Goal: Task Accomplishment & Management: Use online tool/utility

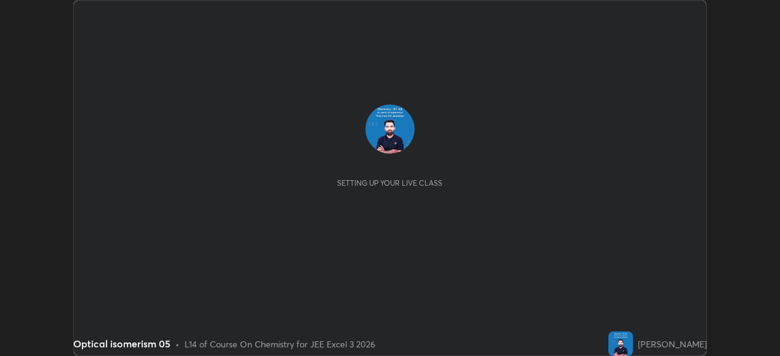
scroll to position [356, 779]
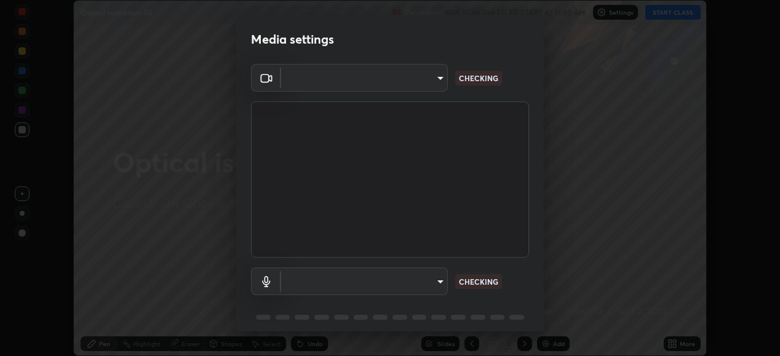
click at [434, 282] on body "Erase all Optical isomerism 05 Recording WAS SCHEDULED TO START AT 11:30 AM Set…" at bounding box center [390, 178] width 780 height 356
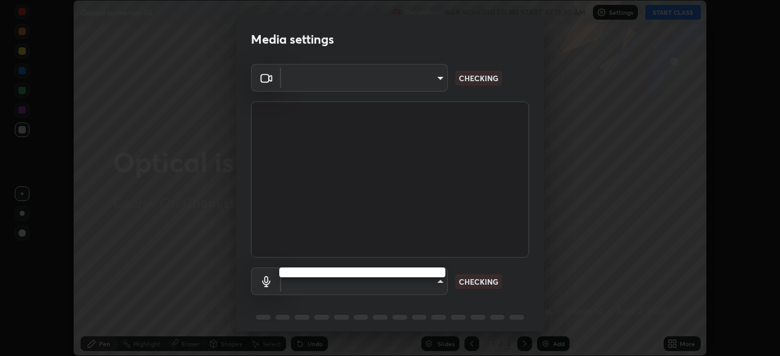
type input "648abb19764dab56075ae6cd3c13843a59c6a2446ad08d27c5b482b977c15b1c"
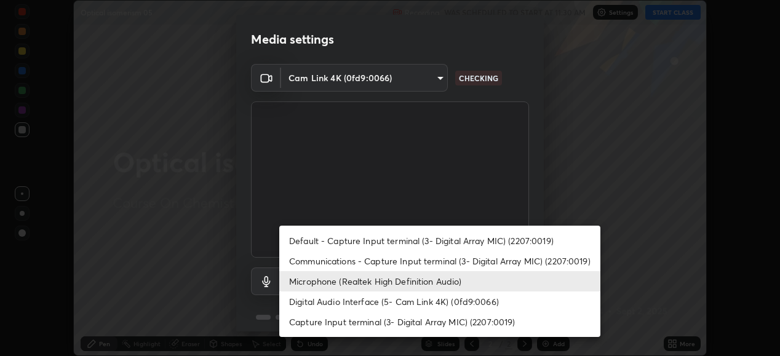
click at [400, 242] on li "Default - Capture Input terminal (3- Digital Array MIC) (2207:0019)" at bounding box center [439, 241] width 321 height 20
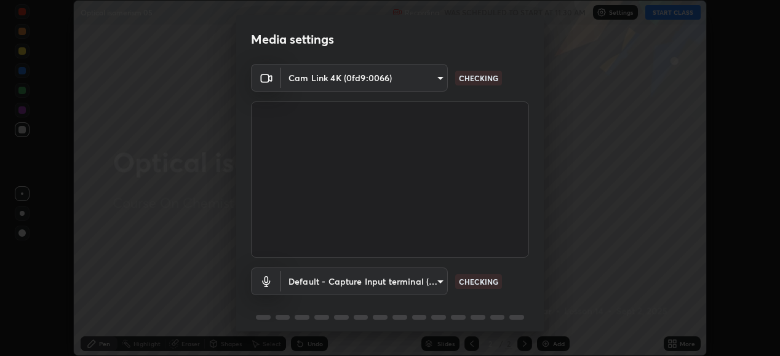
type input "default"
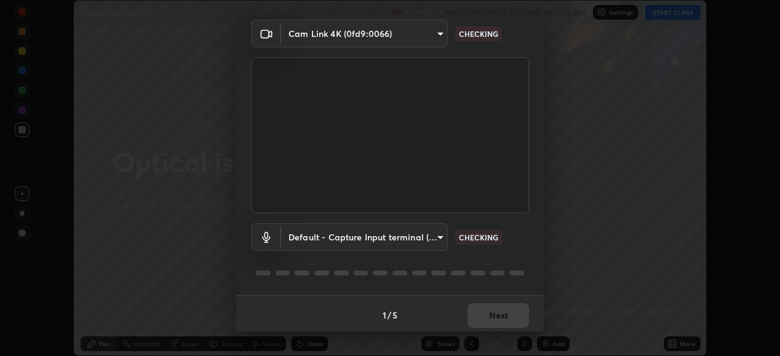
scroll to position [47, 0]
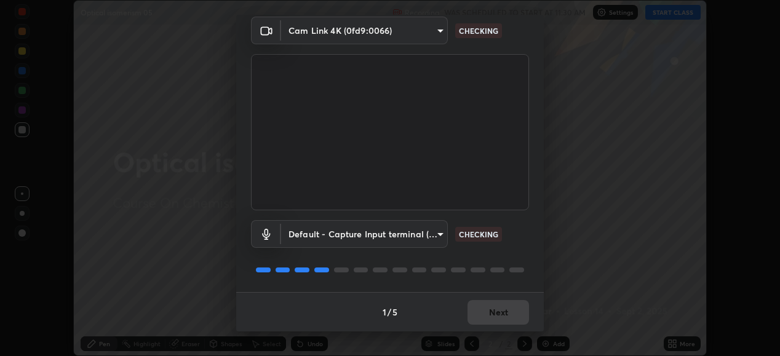
click at [499, 304] on div "1 / 5 Next" at bounding box center [389, 311] width 307 height 39
click at [499, 310] on div "1 / 5 Next" at bounding box center [389, 311] width 307 height 39
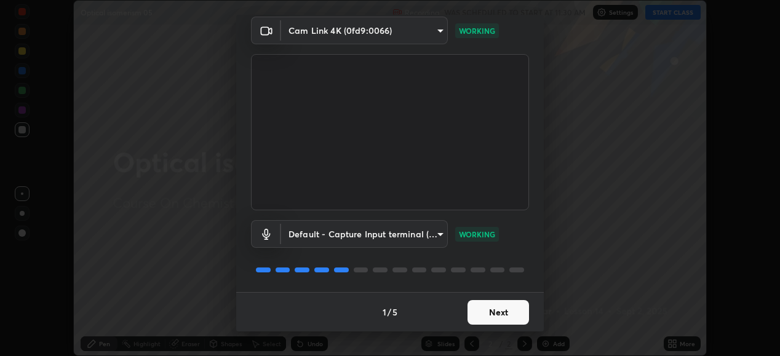
click at [513, 311] on button "Next" at bounding box center [497, 312] width 61 height 25
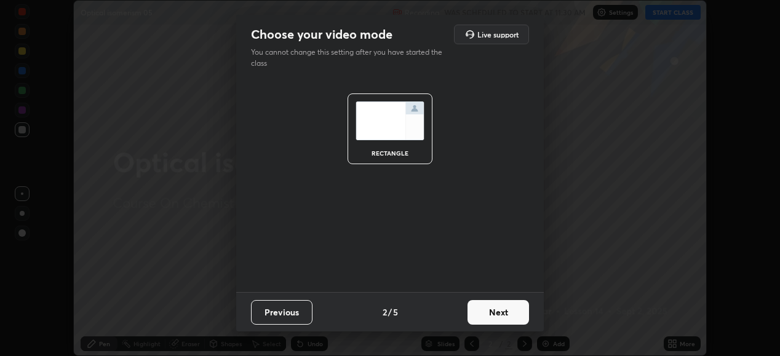
click at [516, 309] on button "Next" at bounding box center [497, 312] width 61 height 25
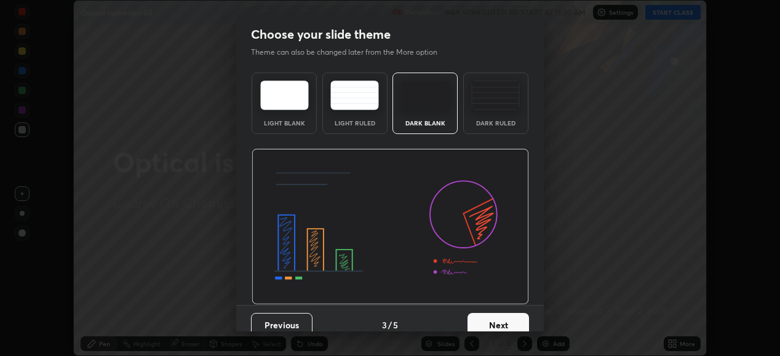
click at [521, 311] on div "Previous 3 / 5 Next" at bounding box center [389, 324] width 307 height 39
click at [525, 314] on div "Previous 3 / 5 Next" at bounding box center [389, 324] width 307 height 39
click at [520, 317] on button "Next" at bounding box center [497, 325] width 61 height 25
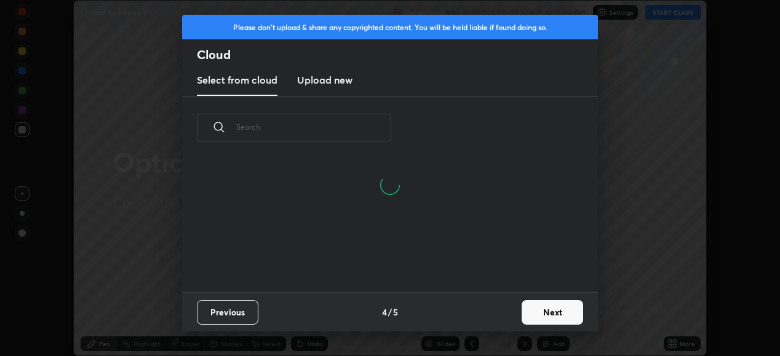
scroll to position [74, 395]
click at [546, 310] on button "Next" at bounding box center [551, 312] width 61 height 25
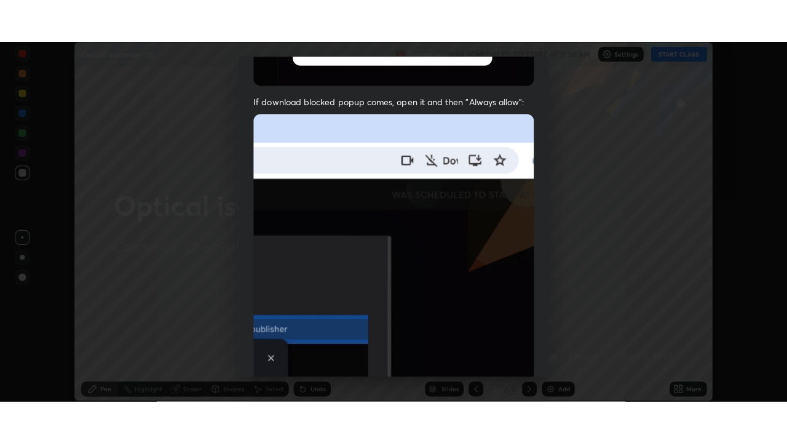
scroll to position [298, 0]
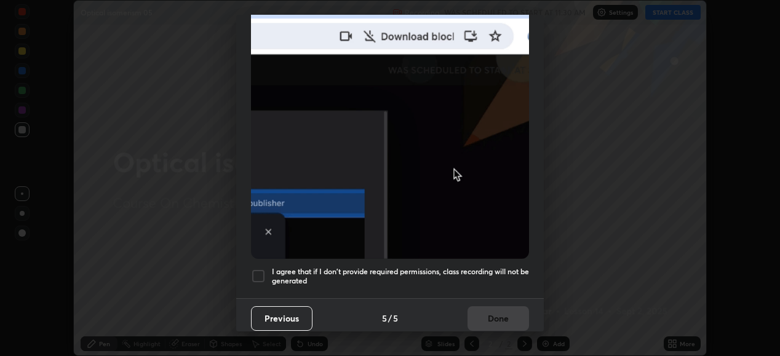
click at [259, 269] on div at bounding box center [258, 276] width 15 height 15
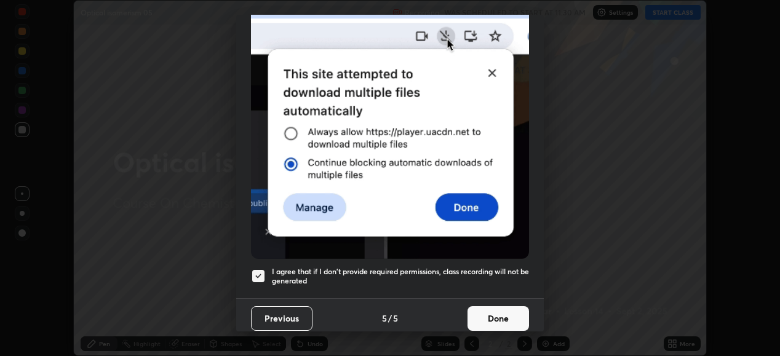
click at [488, 314] on button "Done" at bounding box center [497, 318] width 61 height 25
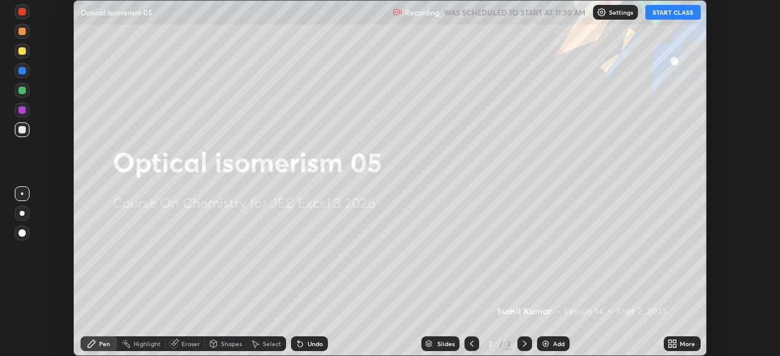
click at [554, 344] on div "Add" at bounding box center [559, 344] width 12 height 6
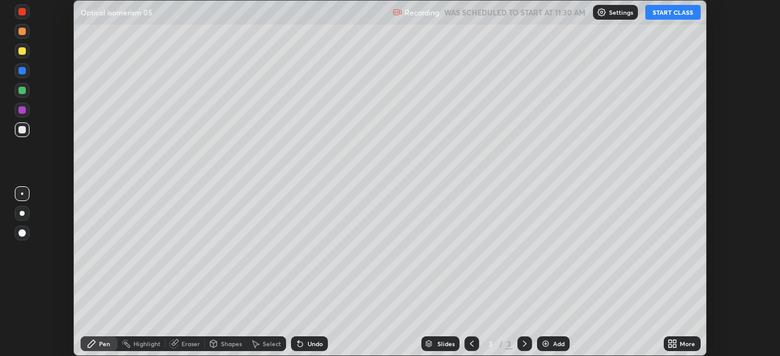
click at [674, 15] on button "START CLASS" at bounding box center [672, 12] width 55 height 15
click at [672, 341] on icon at bounding box center [672, 344] width 10 height 10
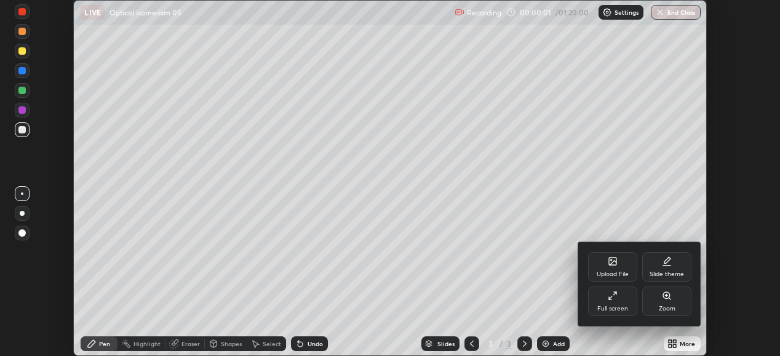
click at [620, 307] on div "Full screen" at bounding box center [612, 309] width 31 height 6
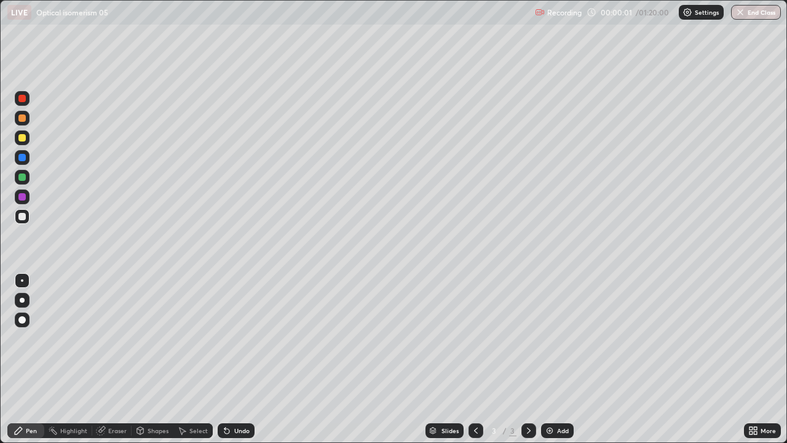
scroll to position [443, 787]
click at [21, 97] on div at bounding box center [21, 98] width 7 height 7
click at [22, 138] on div at bounding box center [21, 137] width 7 height 7
click at [21, 118] on div at bounding box center [21, 117] width 7 height 7
click at [22, 120] on div at bounding box center [21, 117] width 7 height 7
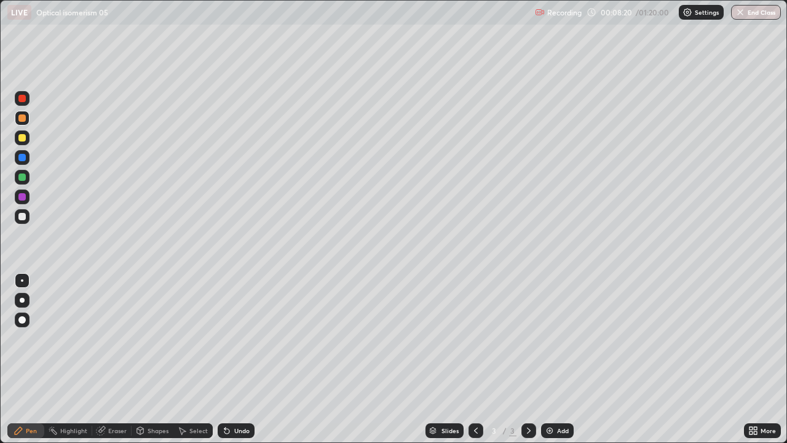
click at [224, 355] on icon at bounding box center [224, 427] width 1 height 1
click at [22, 179] on div at bounding box center [21, 176] width 7 height 7
click at [224, 355] on icon at bounding box center [226, 431] width 5 height 5
click at [223, 355] on icon at bounding box center [227, 430] width 10 height 10
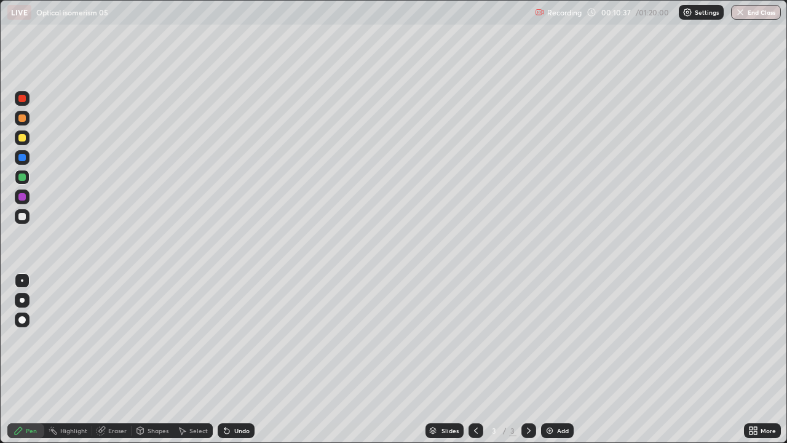
click at [225, 355] on icon at bounding box center [226, 431] width 5 height 5
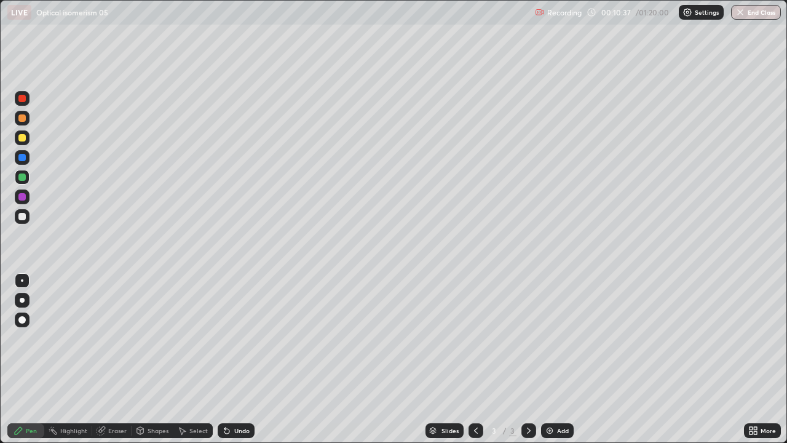
click at [225, 355] on icon at bounding box center [226, 431] width 5 height 5
click at [228, 355] on div "Undo" at bounding box center [236, 430] width 37 height 15
click at [23, 139] on div at bounding box center [21, 137] width 7 height 7
click at [21, 138] on div at bounding box center [21, 137] width 7 height 7
click at [550, 355] on img at bounding box center [550, 430] width 10 height 10
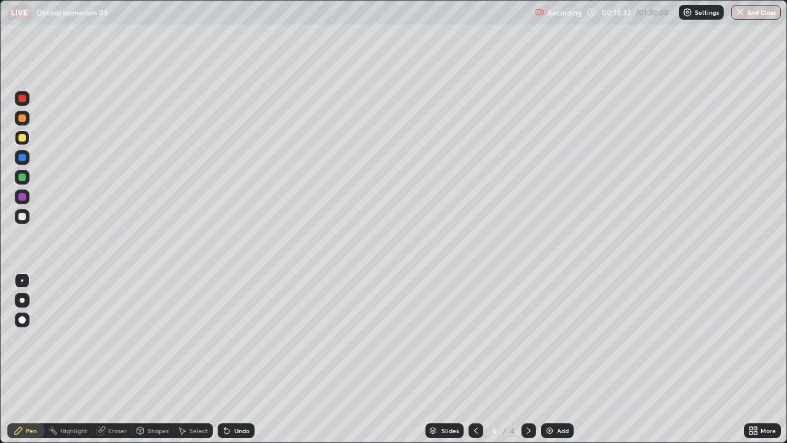
click at [17, 99] on div at bounding box center [22, 98] width 15 height 15
click at [21, 197] on div at bounding box center [21, 196] width 7 height 7
click at [23, 218] on div at bounding box center [21, 216] width 7 height 7
click at [21, 98] on div at bounding box center [21, 98] width 7 height 7
click at [552, 355] on img at bounding box center [550, 430] width 10 height 10
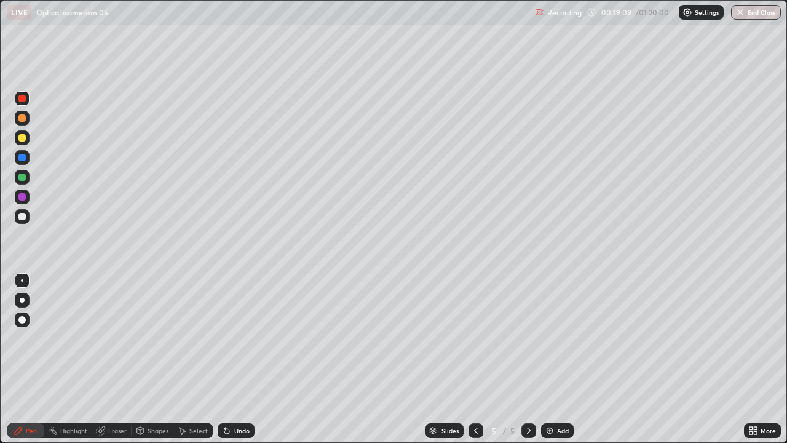
click at [476, 355] on icon at bounding box center [476, 430] width 10 height 10
click at [528, 355] on icon at bounding box center [529, 430] width 4 height 6
click at [23, 177] on div at bounding box center [21, 176] width 7 height 7
click at [21, 118] on div at bounding box center [21, 117] width 7 height 7
click at [21, 138] on div at bounding box center [21, 137] width 7 height 7
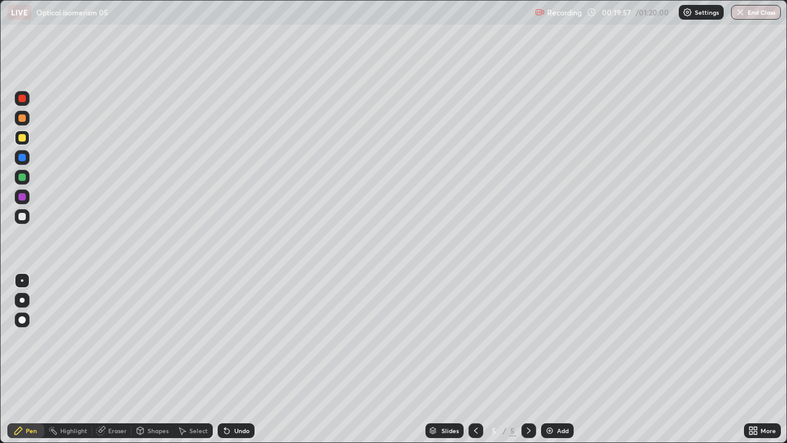
click at [20, 138] on div at bounding box center [21, 137] width 7 height 7
click at [19, 138] on div at bounding box center [21, 137] width 7 height 7
click at [17, 99] on div at bounding box center [22, 98] width 15 height 15
click at [17, 178] on div at bounding box center [22, 177] width 15 height 15
click at [23, 220] on div at bounding box center [21, 216] width 7 height 7
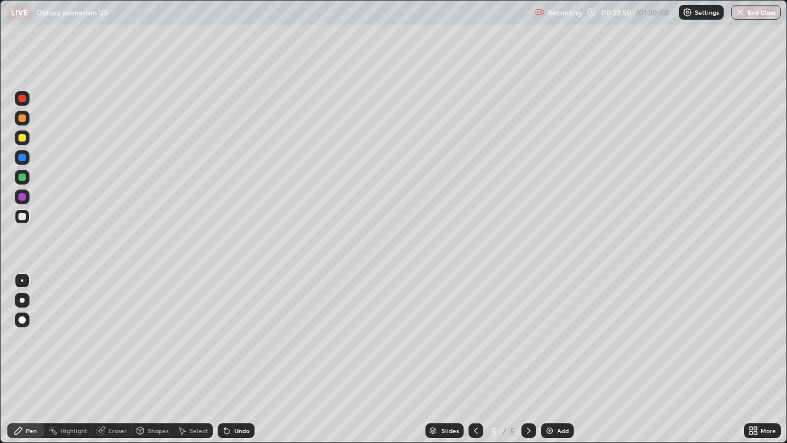
click at [23, 212] on div at bounding box center [22, 216] width 15 height 15
click at [545, 355] on img at bounding box center [550, 430] width 10 height 10
click at [17, 122] on div at bounding box center [22, 118] width 15 height 15
click at [18, 140] on div at bounding box center [21, 137] width 7 height 7
click at [22, 99] on div at bounding box center [21, 98] width 7 height 7
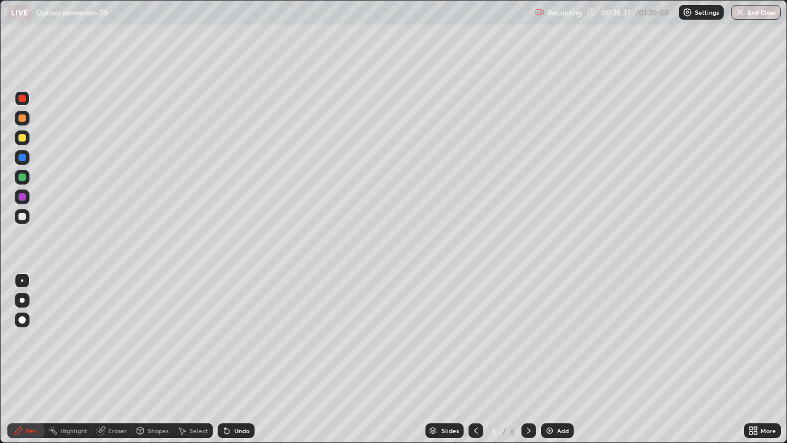
click at [224, 355] on icon at bounding box center [226, 431] width 5 height 5
click at [22, 118] on div at bounding box center [21, 117] width 7 height 7
click at [18, 176] on div at bounding box center [21, 176] width 7 height 7
click at [224, 355] on icon at bounding box center [224, 427] width 1 height 1
click at [226, 355] on icon at bounding box center [226, 431] width 5 height 5
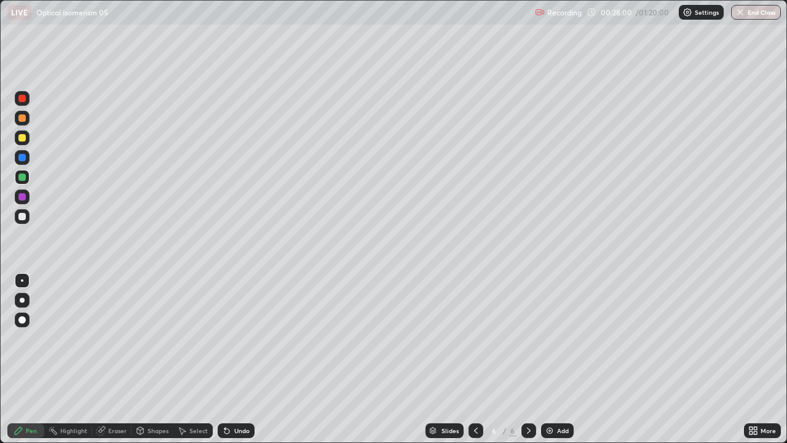
click at [21, 138] on div at bounding box center [21, 137] width 7 height 7
click at [18, 121] on div at bounding box center [22, 118] width 15 height 15
click at [372, 355] on div "Slides 6 / 6 Add" at bounding box center [499, 430] width 489 height 25
click at [386, 355] on div "Slides 6 / 6 Add" at bounding box center [499, 430] width 489 height 25
click at [17, 139] on div at bounding box center [22, 137] width 15 height 15
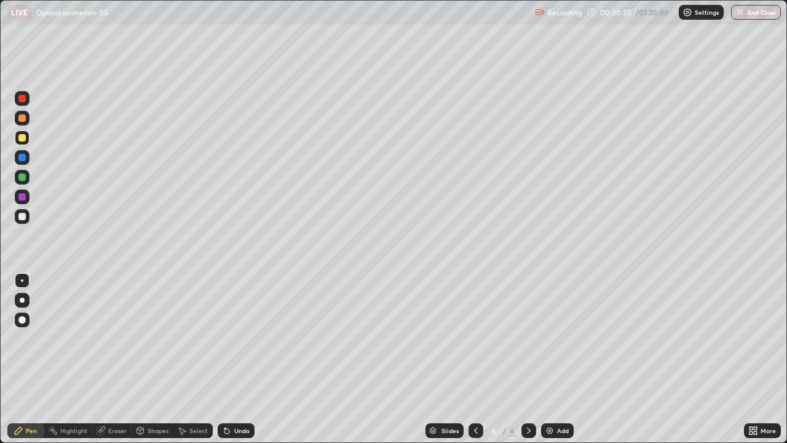
click at [16, 100] on div at bounding box center [22, 98] width 15 height 15
click at [23, 216] on div at bounding box center [21, 216] width 7 height 7
click at [22, 215] on div at bounding box center [21, 216] width 7 height 7
click at [547, 355] on img at bounding box center [550, 430] width 10 height 10
click at [21, 178] on div at bounding box center [21, 176] width 7 height 7
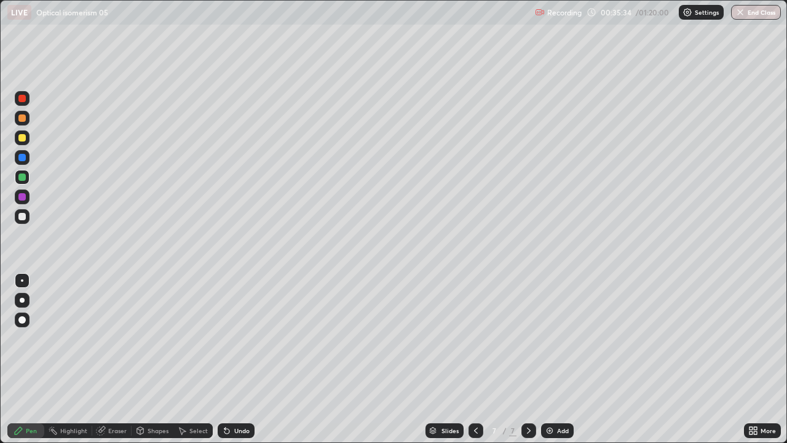
click at [25, 144] on div at bounding box center [22, 137] width 15 height 15
click at [0, 291] on div "Setting up your live class" at bounding box center [393, 221] width 787 height 443
click at [20, 178] on div at bounding box center [21, 176] width 7 height 7
click at [113, 355] on div "Eraser" at bounding box center [117, 430] width 18 height 6
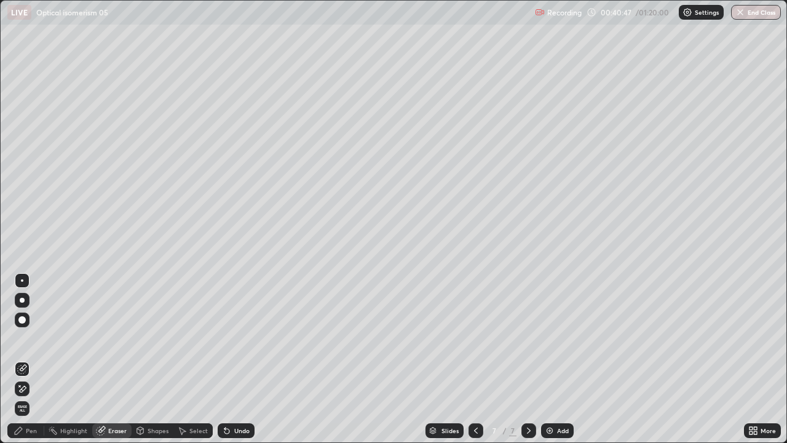
click at [16, 355] on icon at bounding box center [19, 430] width 10 height 10
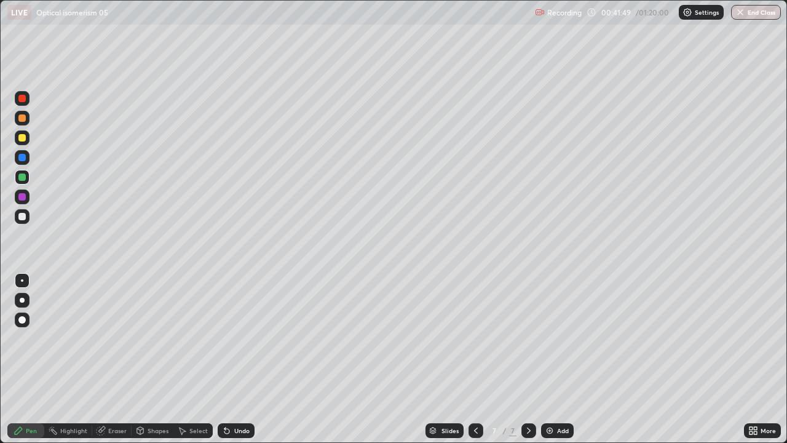
click at [22, 99] on div at bounding box center [21, 98] width 7 height 7
click at [542, 355] on div "Add" at bounding box center [557, 430] width 33 height 15
click at [21, 140] on div at bounding box center [21, 137] width 7 height 7
click at [109, 355] on div "Eraser" at bounding box center [117, 430] width 18 height 6
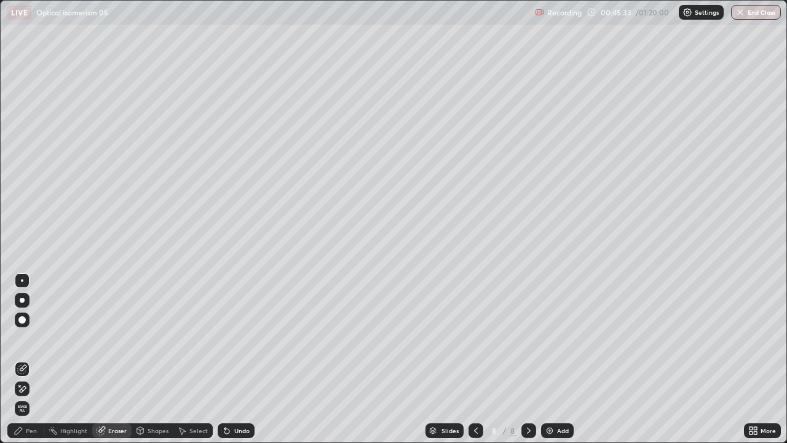
click at [36, 355] on div "Pen" at bounding box center [31, 430] width 11 height 6
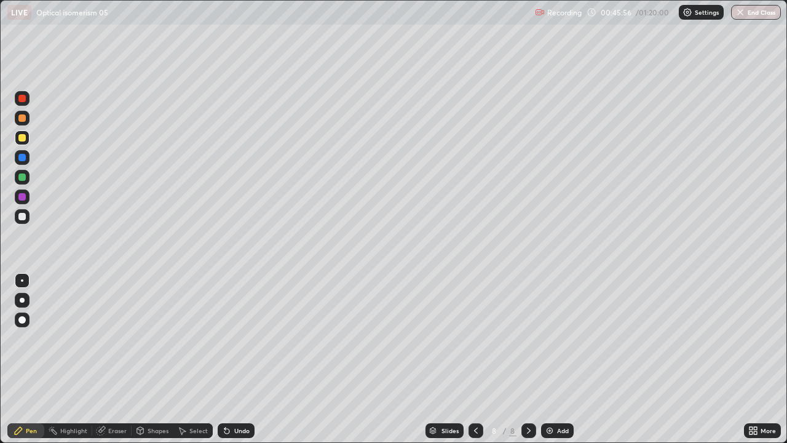
click at [16, 122] on div at bounding box center [22, 118] width 15 height 15
click at [21, 183] on div at bounding box center [22, 177] width 15 height 15
click at [231, 355] on div "Undo" at bounding box center [236, 430] width 37 height 15
click at [17, 141] on div at bounding box center [22, 137] width 15 height 15
click at [22, 196] on div at bounding box center [21, 196] width 7 height 7
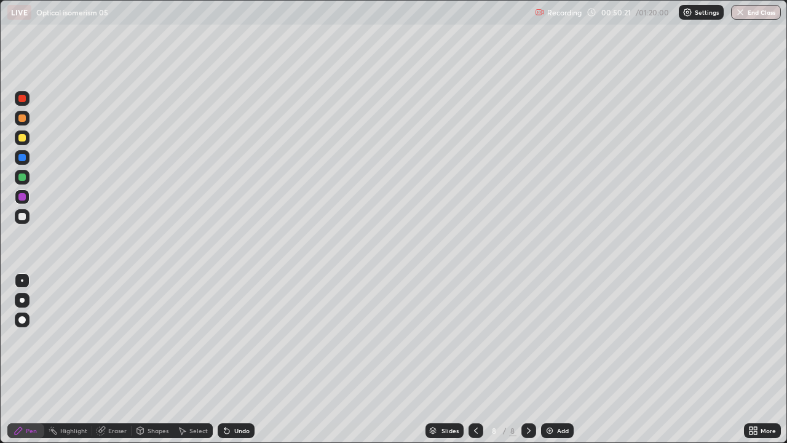
click at [22, 119] on div at bounding box center [21, 117] width 7 height 7
click at [17, 177] on div at bounding box center [22, 177] width 15 height 15
click at [17, 175] on div at bounding box center [22, 177] width 15 height 15
click at [17, 215] on div at bounding box center [22, 216] width 15 height 15
click at [548, 355] on img at bounding box center [550, 430] width 10 height 10
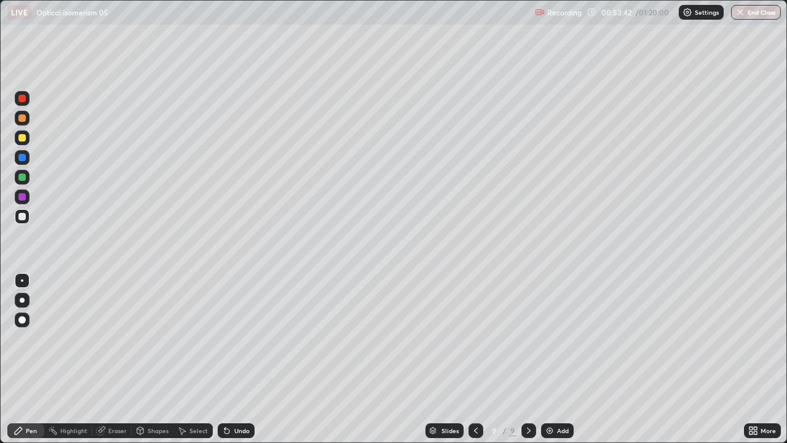
click at [473, 355] on icon at bounding box center [476, 430] width 10 height 10
click at [520, 355] on div "8 / 9" at bounding box center [503, 430] width 68 height 25
click at [528, 355] on icon at bounding box center [529, 430] width 10 height 10
click at [469, 355] on div at bounding box center [476, 430] width 15 height 15
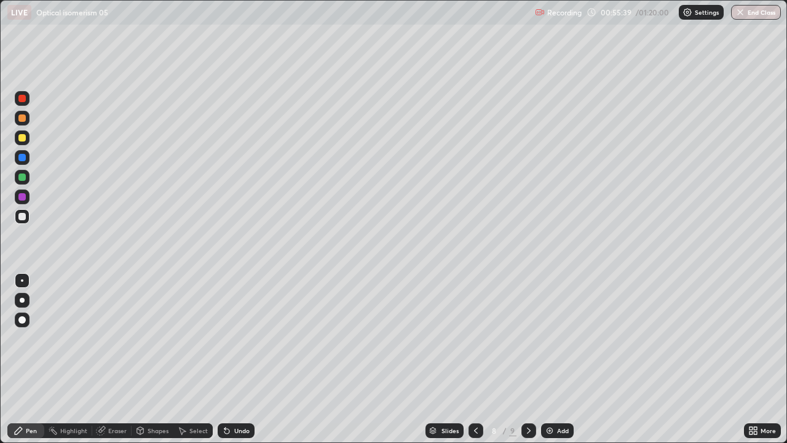
click at [527, 355] on icon at bounding box center [529, 430] width 10 height 10
click at [17, 117] on div at bounding box center [22, 118] width 15 height 15
click at [17, 173] on div at bounding box center [22, 177] width 15 height 15
click at [21, 98] on div at bounding box center [21, 98] width 7 height 7
click at [24, 179] on div at bounding box center [21, 176] width 7 height 7
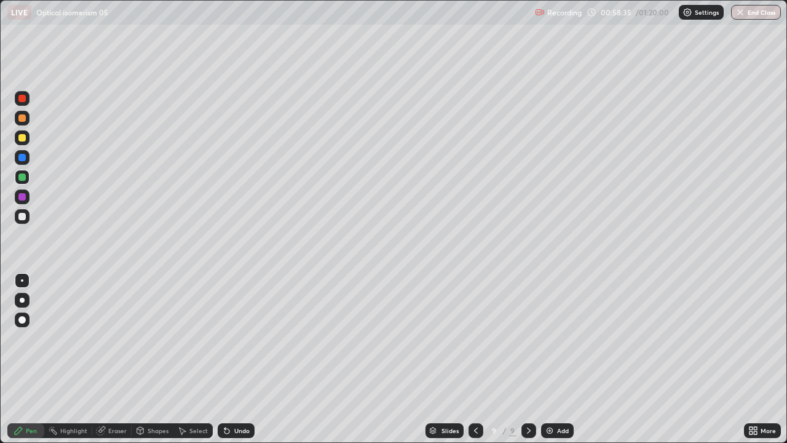
click at [27, 143] on div at bounding box center [22, 137] width 15 height 15
click at [475, 355] on icon at bounding box center [476, 430] width 10 height 10
click at [527, 355] on icon at bounding box center [529, 430] width 10 height 10
click at [224, 355] on icon at bounding box center [224, 427] width 1 height 1
click at [21, 118] on div at bounding box center [21, 117] width 7 height 7
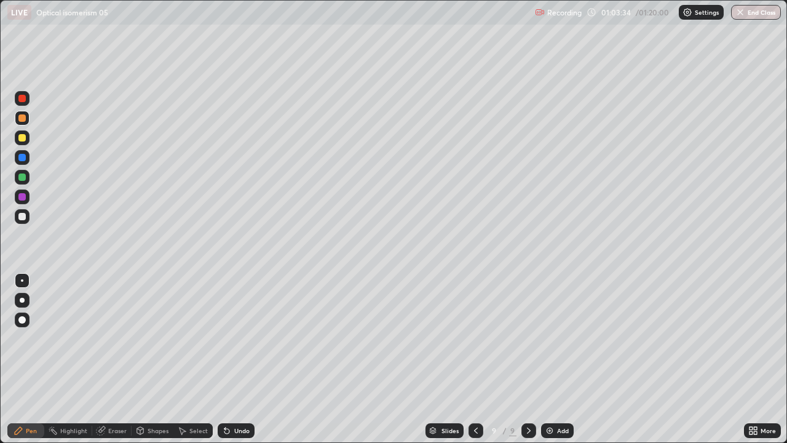
click at [15, 179] on div at bounding box center [22, 177] width 15 height 15
click at [550, 355] on img at bounding box center [550, 430] width 10 height 10
click at [22, 99] on div at bounding box center [21, 98] width 7 height 7
click at [548, 355] on img at bounding box center [550, 430] width 10 height 10
click at [231, 355] on div "Undo" at bounding box center [236, 430] width 37 height 15
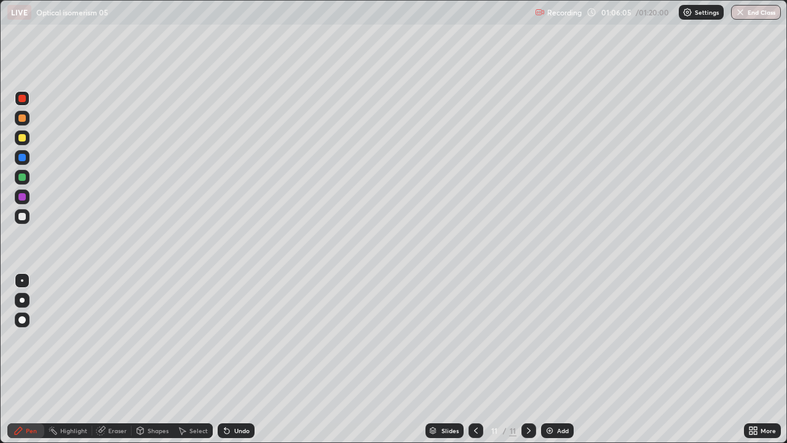
click at [242, 355] on div "Undo" at bounding box center [236, 430] width 37 height 15
click at [18, 140] on div at bounding box center [21, 137] width 7 height 7
click at [36, 338] on div "Erase all" at bounding box center [22, 222] width 30 height 394
click at [20, 176] on div at bounding box center [21, 176] width 7 height 7
click at [35, 316] on div "Erase all" at bounding box center [22, 222] width 30 height 394
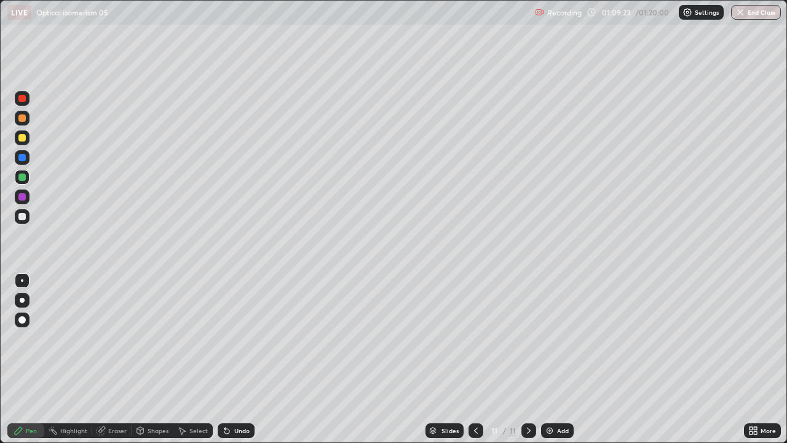
click at [366, 355] on div "Slides 11 / 11 Add" at bounding box center [499, 430] width 489 height 25
click at [26, 119] on div at bounding box center [22, 118] width 15 height 15
click at [553, 355] on div "Add" at bounding box center [557, 430] width 33 height 15
click at [18, 101] on div at bounding box center [22, 98] width 15 height 15
click at [744, 12] on img "button" at bounding box center [741, 12] width 10 height 10
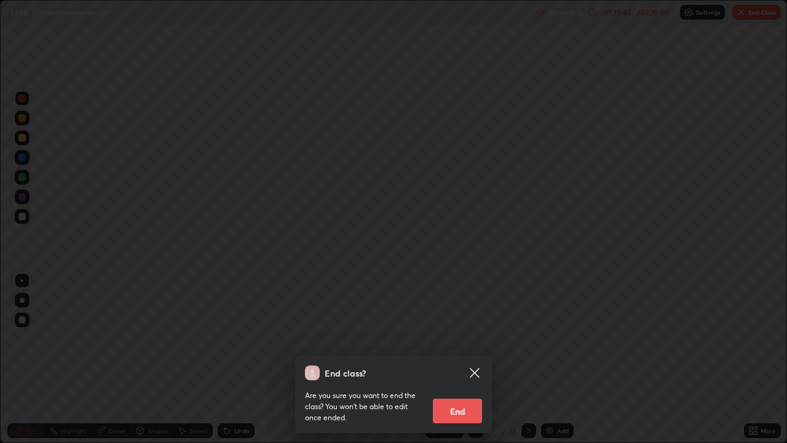
click at [455, 355] on button "End" at bounding box center [457, 410] width 49 height 25
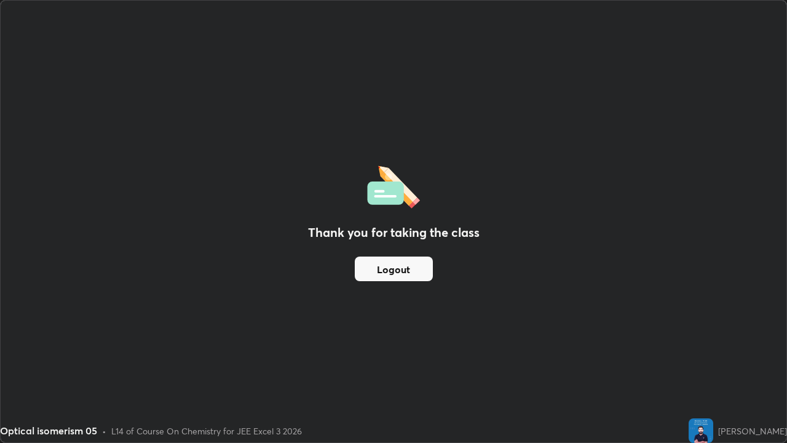
click at [399, 267] on button "Logout" at bounding box center [394, 268] width 78 height 25
